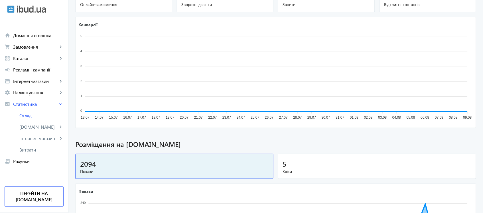
scroll to position [58, 0]
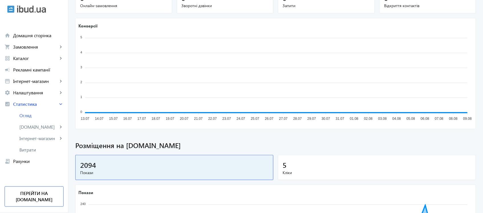
click at [337, 170] on span "Кліки" at bounding box center [377, 172] width 189 height 6
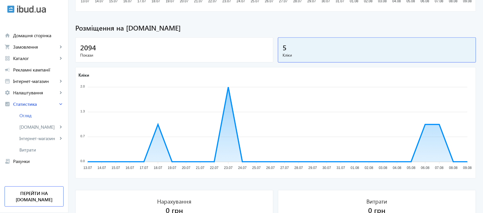
scroll to position [0, 0]
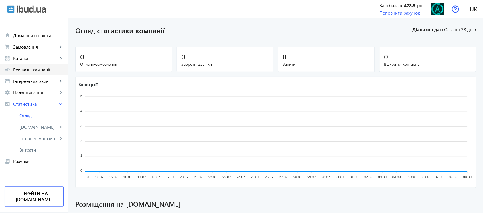
click at [26, 68] on span "Рекламні кампанії" at bounding box center [38, 70] width 50 height 6
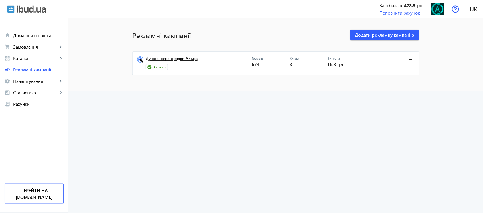
click at [172, 56] on link "Душові перегородки Альфа" at bounding box center [199, 60] width 106 height 8
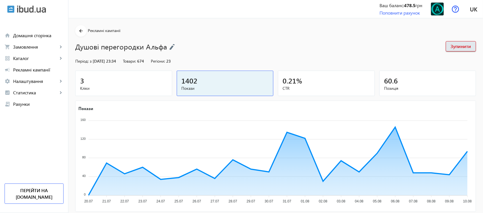
scroll to position [63, 0]
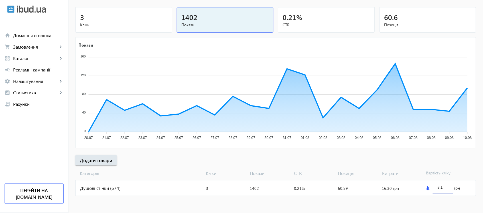
drag, startPoint x: 439, startPoint y: 187, endPoint x: 436, endPoint y: 187, distance: 3.1
click at [436, 187] on div "8.1" at bounding box center [443, 185] width 20 height 16
type input "9.1"
click at [417, 201] on mat-sidenav-content "arrow_back Рекламні кампанії Душові перегородки Альфа Зупинити Період: з 20.07.…" at bounding box center [275, 84] width 415 height 258
click at [92, 18] on div "3" at bounding box center [123, 17] width 87 height 10
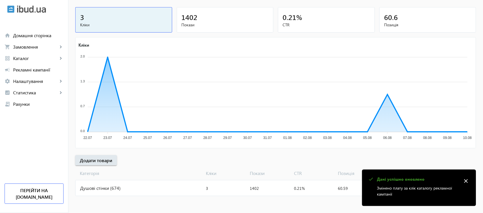
click at [203, 21] on div "1402" at bounding box center [225, 17] width 87 height 10
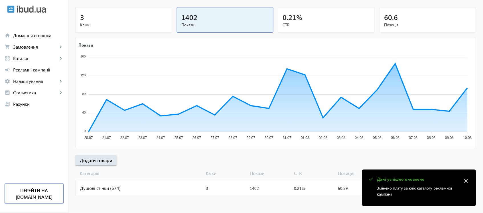
click at [468, 180] on mat-icon "close" at bounding box center [466, 180] width 9 height 9
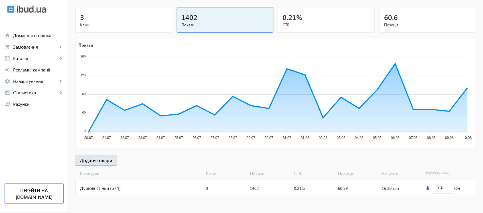
scroll to position [0, 0]
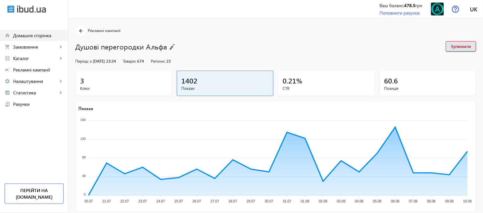
click at [45, 37] on span "Домашня сторінка" at bounding box center [38, 36] width 50 height 6
